Goal: Book appointment/travel/reservation

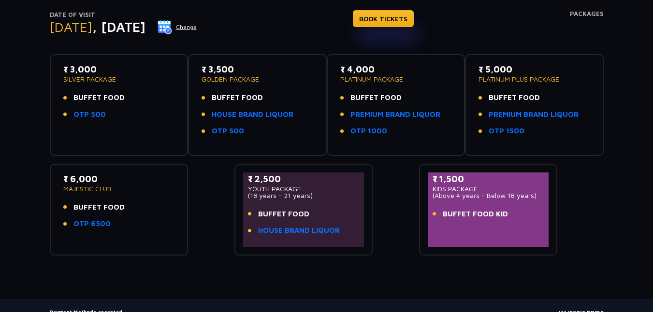
scroll to position [97, 0]
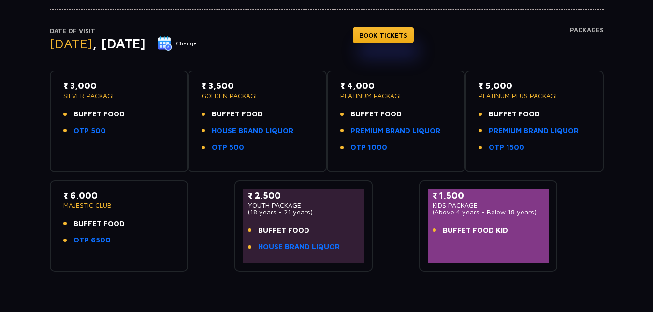
click at [197, 41] on button "Change" at bounding box center [177, 43] width 40 height 15
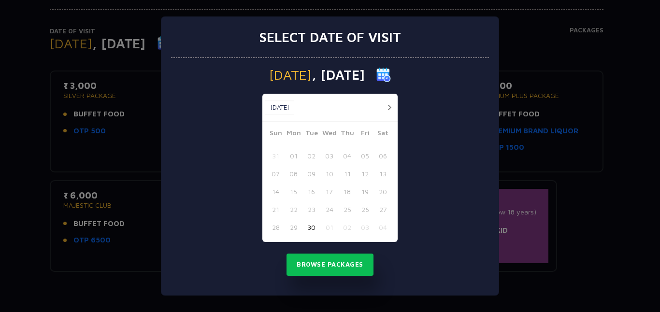
click at [110, 76] on div "Select date of visit [DATE] [DATE] [DATE] Sun Mon Tue Wed Thu Fri Sat 31 01 02 …" at bounding box center [330, 156] width 660 height 312
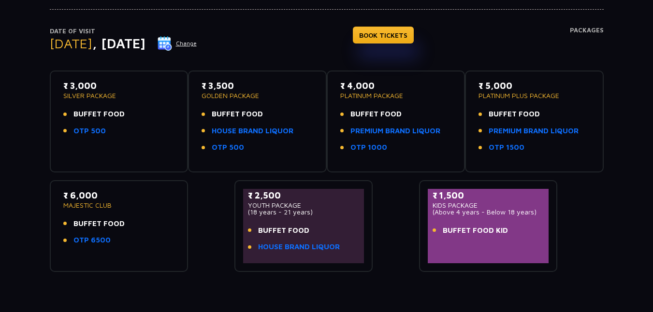
drag, startPoint x: 67, startPoint y: 85, endPoint x: 101, endPoint y: 85, distance: 34.3
click at [101, 85] on p "₹ 3,000" at bounding box center [119, 85] width 112 height 13
drag, startPoint x: 211, startPoint y: 86, endPoint x: 248, endPoint y: 84, distance: 37.8
click at [236, 84] on p "₹ 3,500" at bounding box center [257, 85] width 112 height 13
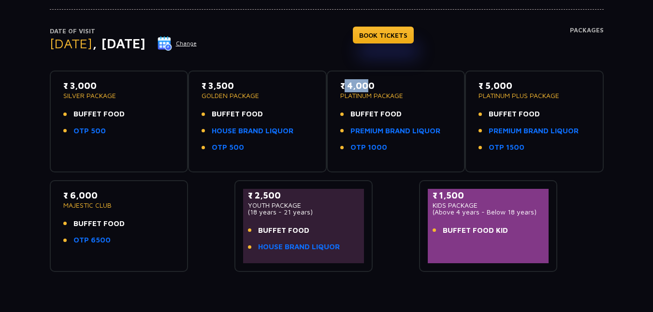
drag, startPoint x: 344, startPoint y: 83, endPoint x: 386, endPoint y: 74, distance: 41.9
click at [383, 75] on div "₹ 4,000 PLATINUM PACKAGE BUFFET FOOD PREMIUM BRAND LIQUOR OTP 1000" at bounding box center [396, 122] width 139 height 102
drag, startPoint x: 505, startPoint y: 84, endPoint x: 306, endPoint y: 148, distance: 208.7
click at [506, 81] on p "₹ 5,000" at bounding box center [534, 85] width 112 height 13
drag, startPoint x: 73, startPoint y: 194, endPoint x: 91, endPoint y: 194, distance: 17.9
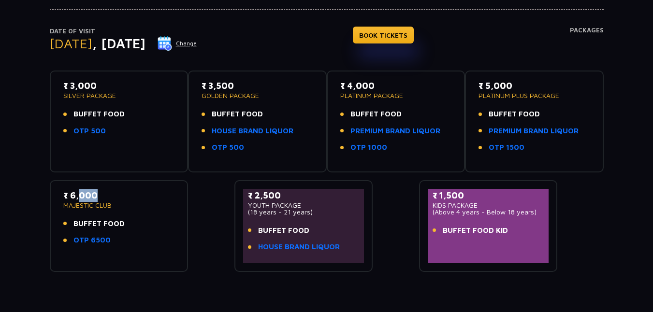
click at [91, 194] on p "₹ 6,000" at bounding box center [119, 195] width 112 height 13
click at [61, 197] on div "₹ 6,000 MAJESTIC CLUB BUFFET FOOD OTP 6500" at bounding box center [118, 226] width 121 height 74
drag, startPoint x: 61, startPoint y: 197, endPoint x: 99, endPoint y: 196, distance: 37.7
click at [99, 196] on div "₹ 6,000 MAJESTIC CLUB BUFFET FOOD OTP 6500" at bounding box center [118, 226] width 121 height 74
click at [131, 194] on p "₹ 6,000" at bounding box center [119, 195] width 112 height 13
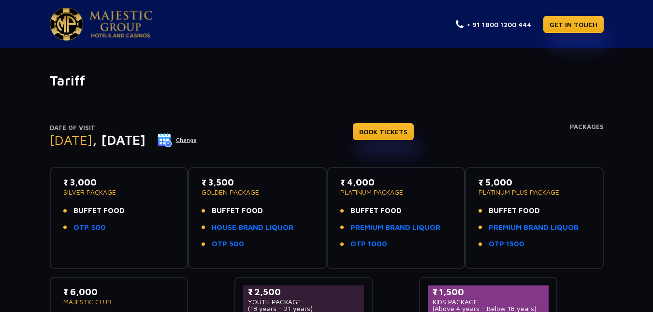
scroll to position [0, 0]
click at [65, 22] on img at bounding box center [66, 24] width 33 height 33
